Goal: Find contact information: Find contact information

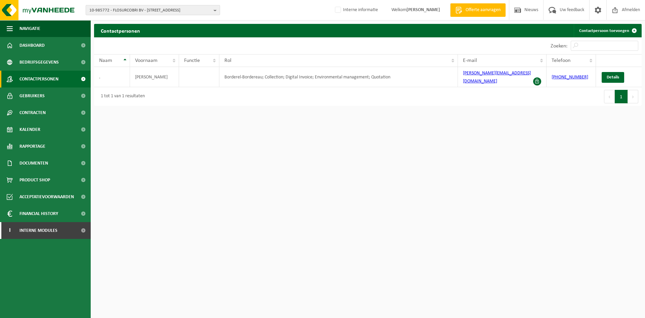
click at [149, 12] on span "10-985772 - FLOSURCOBRI BV - 1760 ROOSDAAL, BRUSSELSTRAAT 25" at bounding box center [150, 10] width 122 height 10
type input "0"
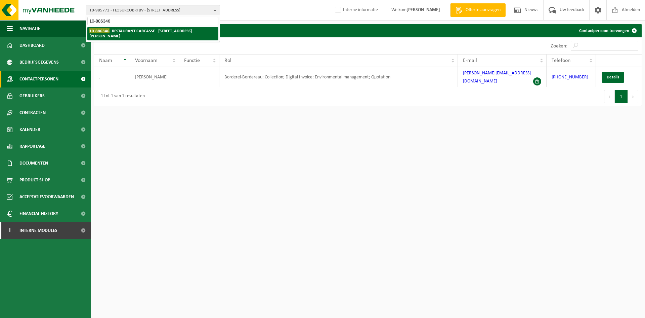
type input "10-886346"
click at [155, 35] on li "10-886346 - RESTAURANT CARCASSE - 8670 KOKSIJDE, HENRI CHRISTIAENLAAN 5" at bounding box center [152, 33] width 131 height 13
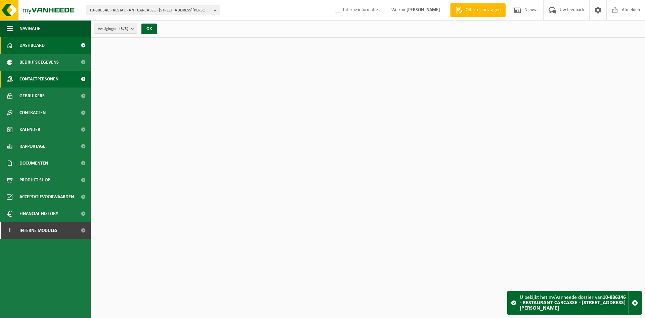
click at [37, 75] on span "Contactpersonen" at bounding box center [38, 79] width 39 height 17
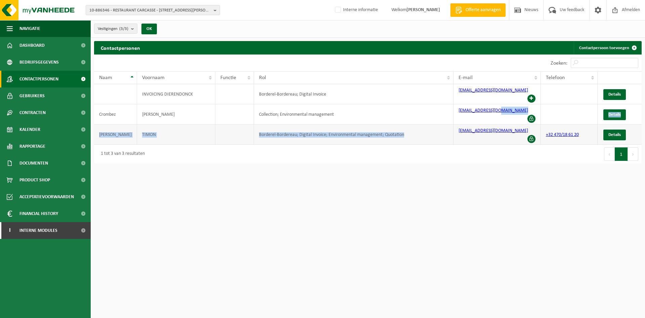
drag, startPoint x: 502, startPoint y: 108, endPoint x: 376, endPoint y: 118, distance: 126.7
click at [416, 114] on tbody "INVOICING DIERENDONCK Borderel-Bordereau; Digital Invoice [EMAIL_ADDRESS][DOMAI…" at bounding box center [368, 114] width 548 height 60
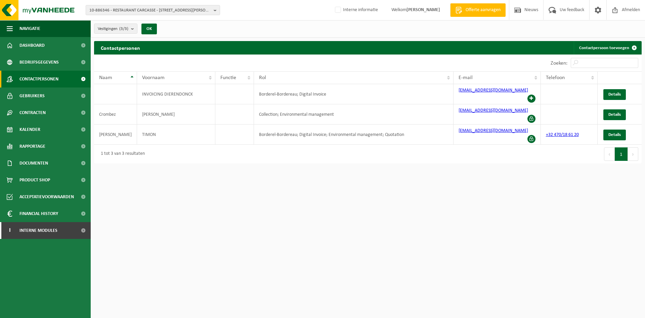
click at [485, 194] on html "10-886346 - RESTAURANT CARCASSE - 8670 KOKSIJDE, [PERSON_NAME][GEOGRAPHIC_DATA]…" at bounding box center [322, 159] width 645 height 318
